Goal: Task Accomplishment & Management: Manage account settings

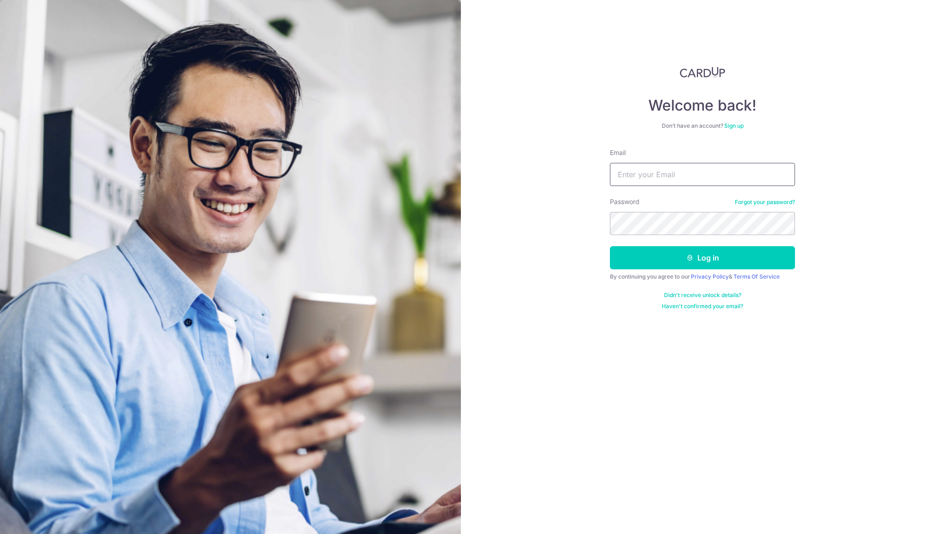
click at [656, 170] on input "Email" at bounding box center [702, 174] width 185 height 23
type input "[EMAIL_ADDRESS][DOMAIN_NAME]"
click at [726, 258] on button "Log in" at bounding box center [702, 257] width 185 height 23
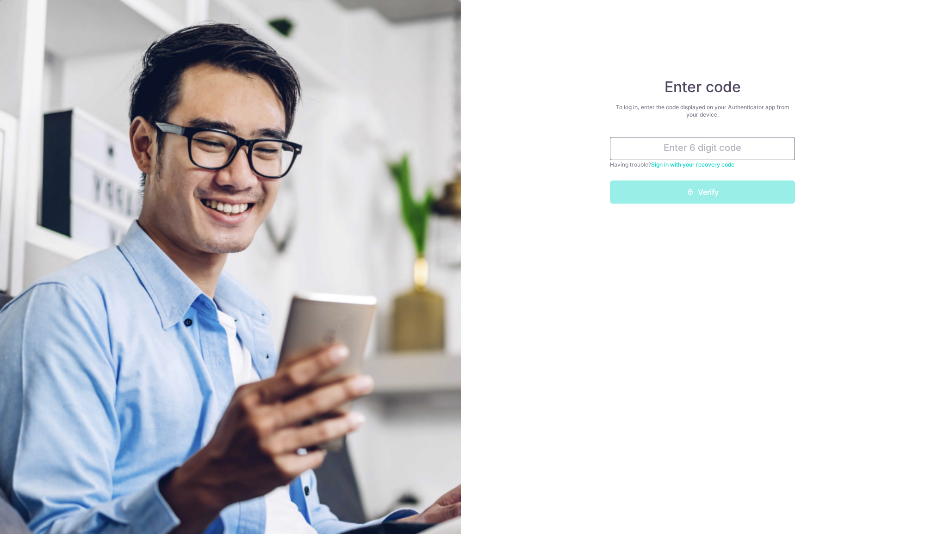
click at [688, 143] on input "text" at bounding box center [702, 148] width 185 height 23
type input "375836"
click at [694, 195] on button "Verify" at bounding box center [702, 191] width 185 height 23
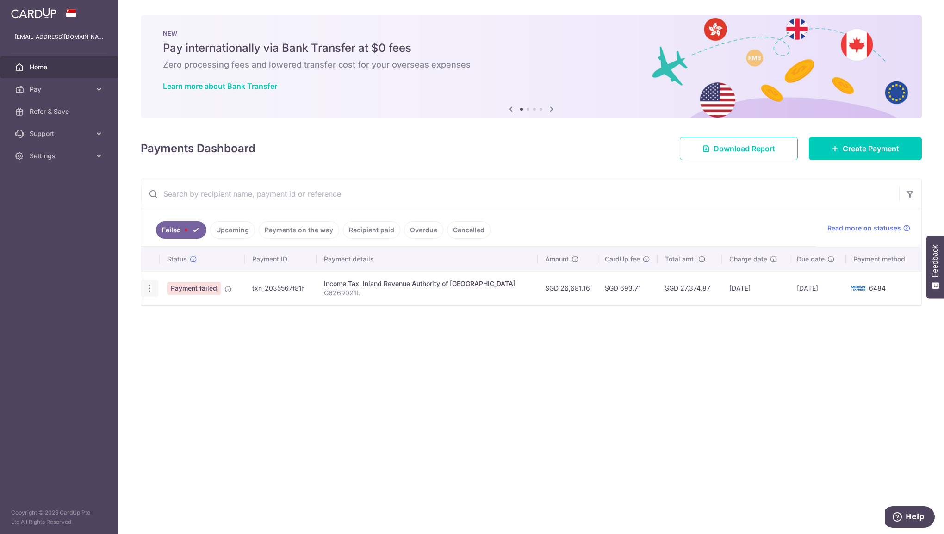
click at [145, 284] on icon "button" at bounding box center [150, 289] width 10 height 10
click at [488, 357] on div "× Pause Schedule Pause all future payments in this series Pause just this one p…" at bounding box center [531, 267] width 826 height 534
click at [436, 282] on div "Income Tax. Inland Revenue Authority of [GEOGRAPHIC_DATA]" at bounding box center [427, 283] width 206 height 9
click at [148, 289] on icon "button" at bounding box center [150, 289] width 10 height 10
click at [174, 313] on span "Update payment" at bounding box center [199, 313] width 63 height 11
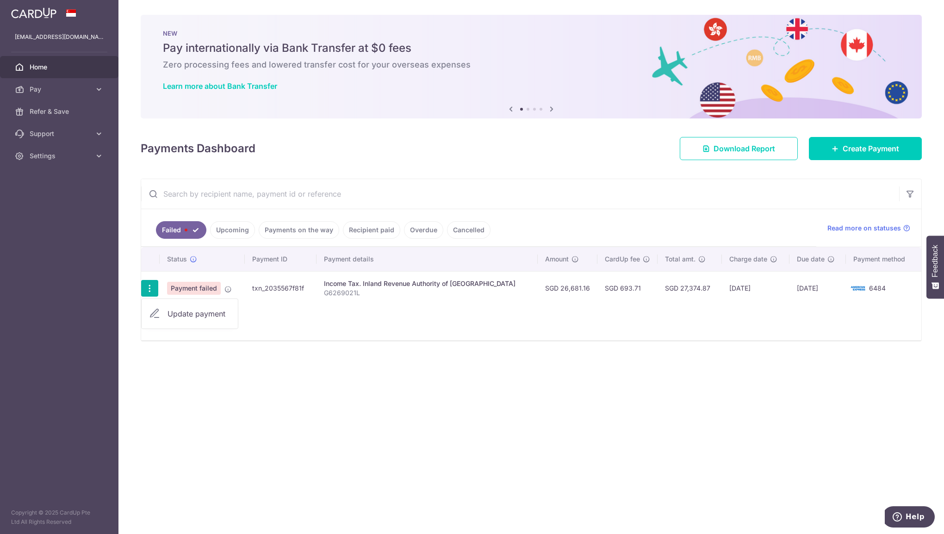
radio input "true"
type input "26,681.16"
type input "G6269021L"
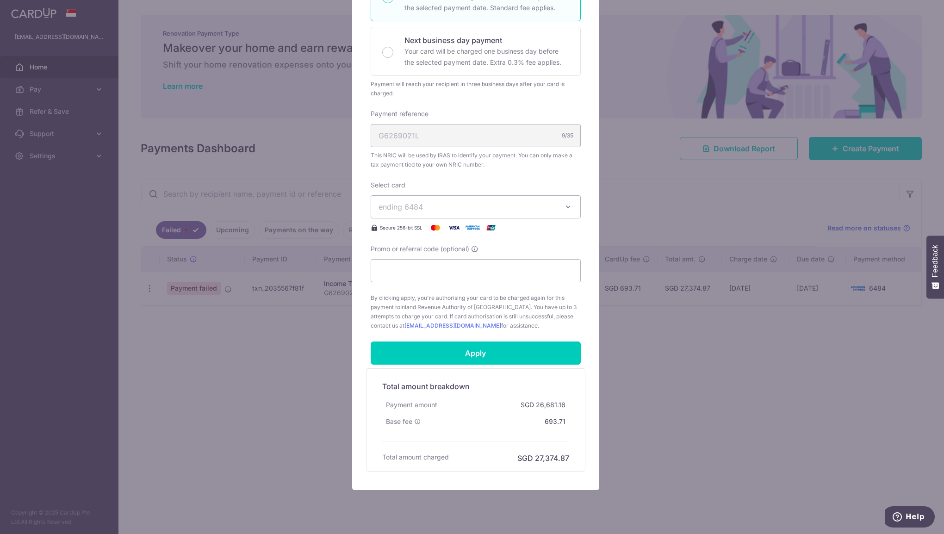
scroll to position [196, 0]
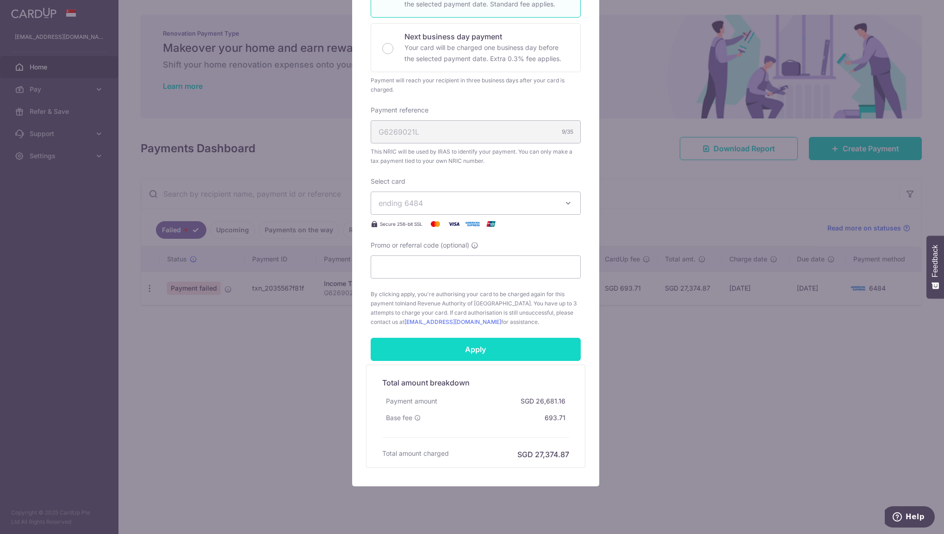
click at [446, 353] on input "Apply" at bounding box center [476, 349] width 210 height 23
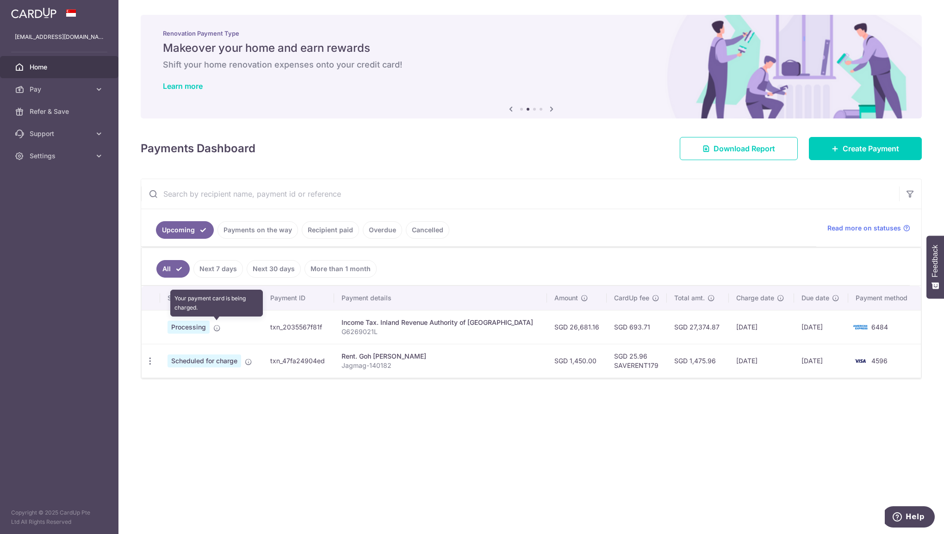
click at [216, 328] on icon at bounding box center [216, 327] width 7 height 7
click at [224, 274] on link "Next 7 days" at bounding box center [218, 269] width 50 height 18
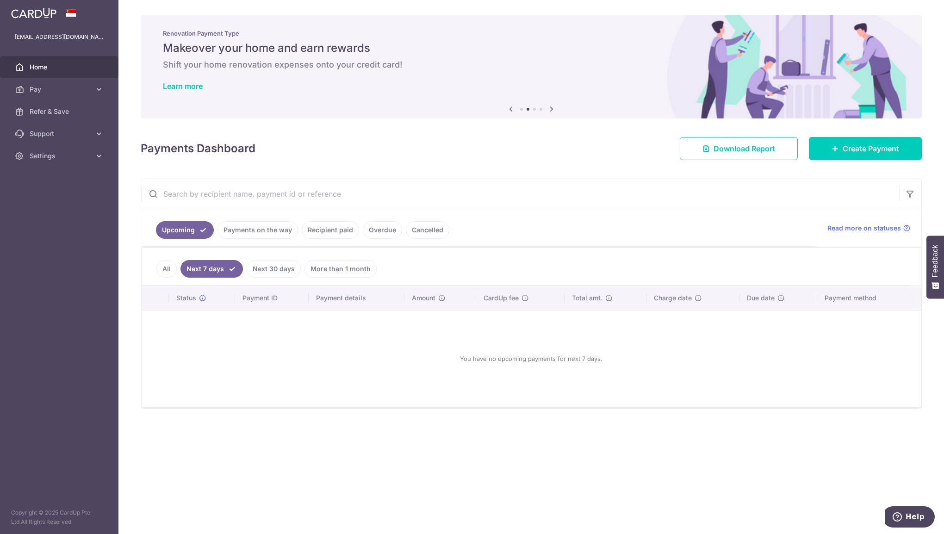
click at [170, 268] on link "All" at bounding box center [166, 269] width 20 height 18
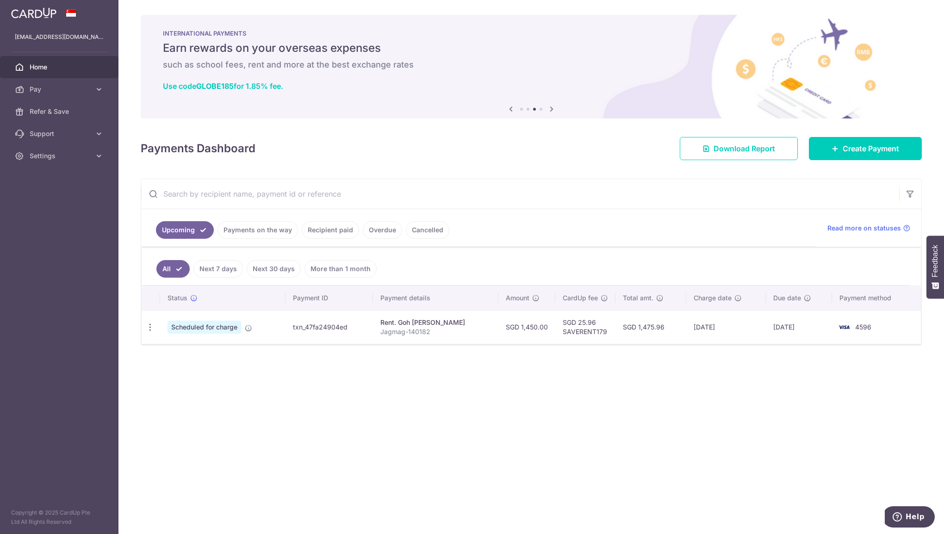
click at [269, 236] on link "Payments on the way" at bounding box center [258, 230] width 81 height 18
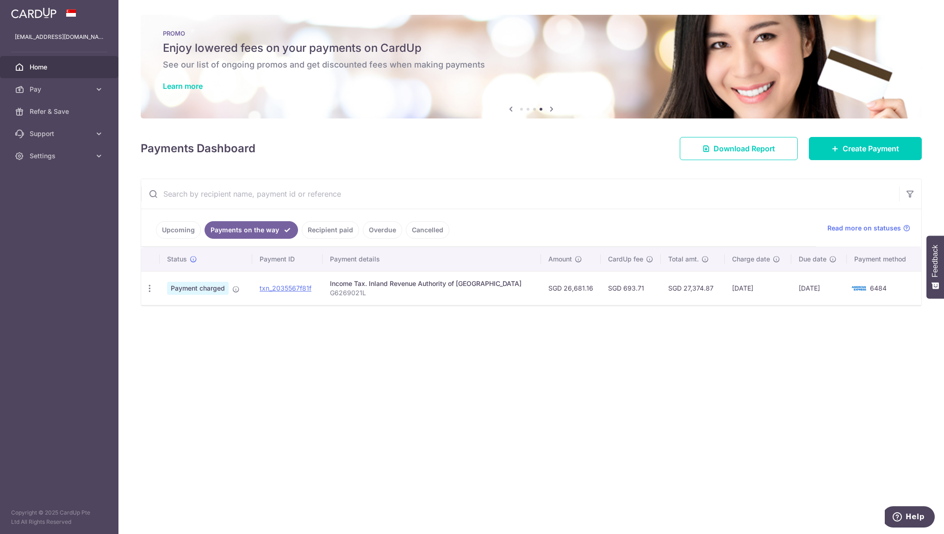
click at [184, 232] on link "Upcoming" at bounding box center [178, 230] width 45 height 18
